Goal: Information Seeking & Learning: Stay updated

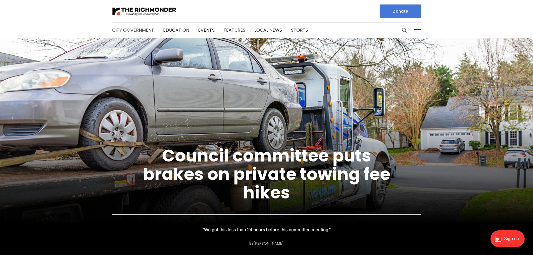
click at [133, 31] on link "City Government" at bounding box center [133, 30] width 42 height 6
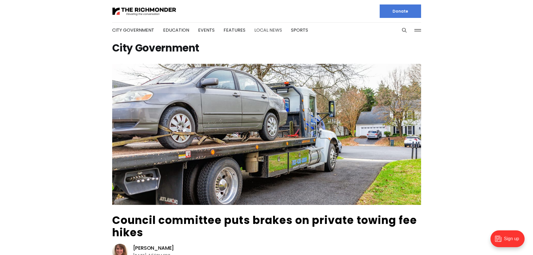
click at [259, 27] on link "Local News" at bounding box center [268, 30] width 28 height 6
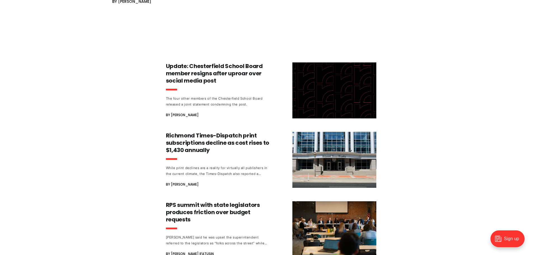
scroll to position [811, 0]
